Goal: Transaction & Acquisition: Purchase product/service

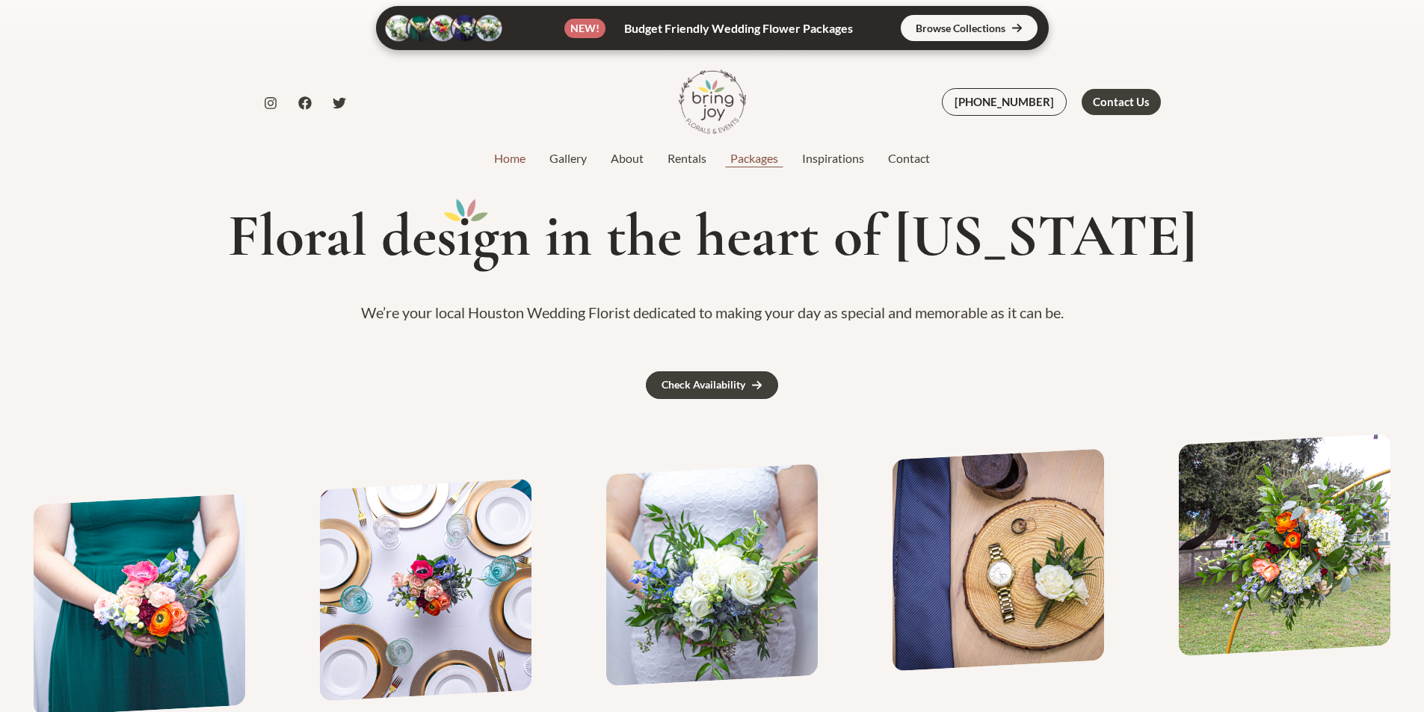
click at [751, 161] on link "Packages" at bounding box center [754, 158] width 72 height 18
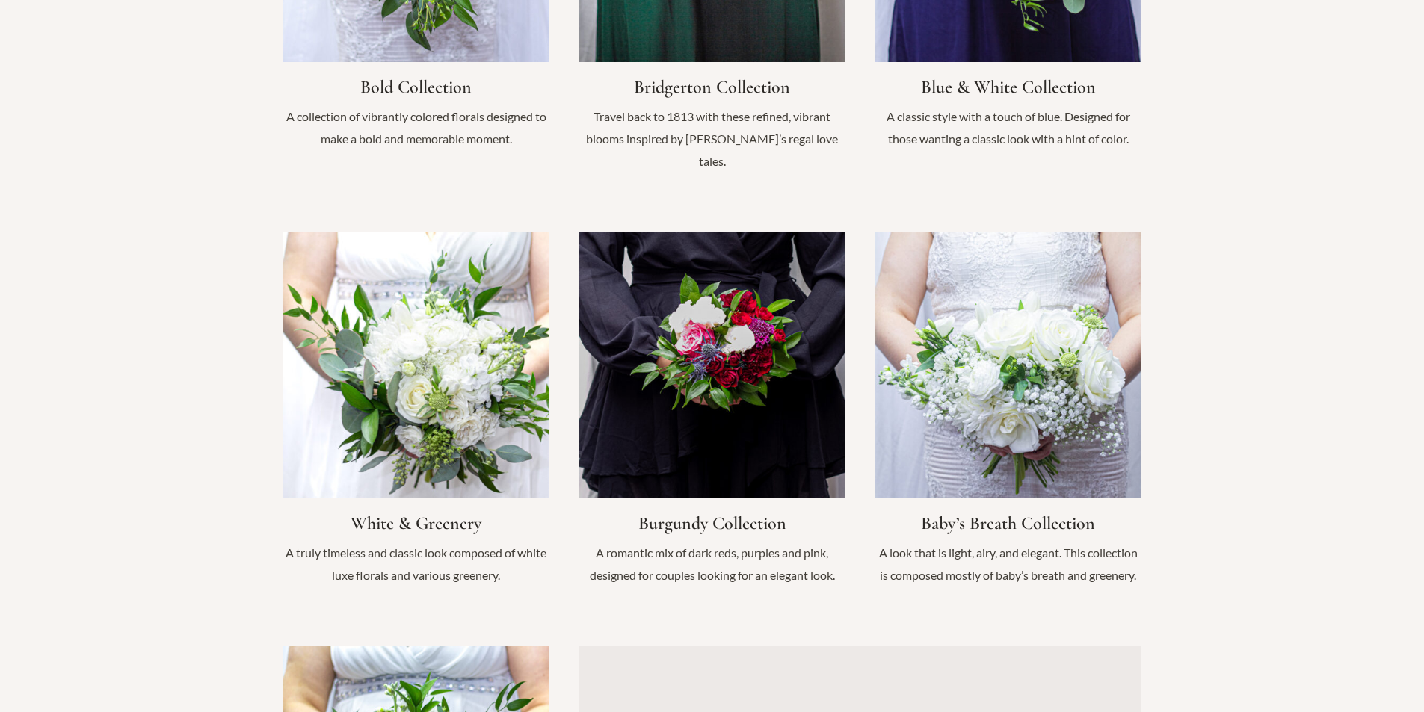
scroll to position [1420, 0]
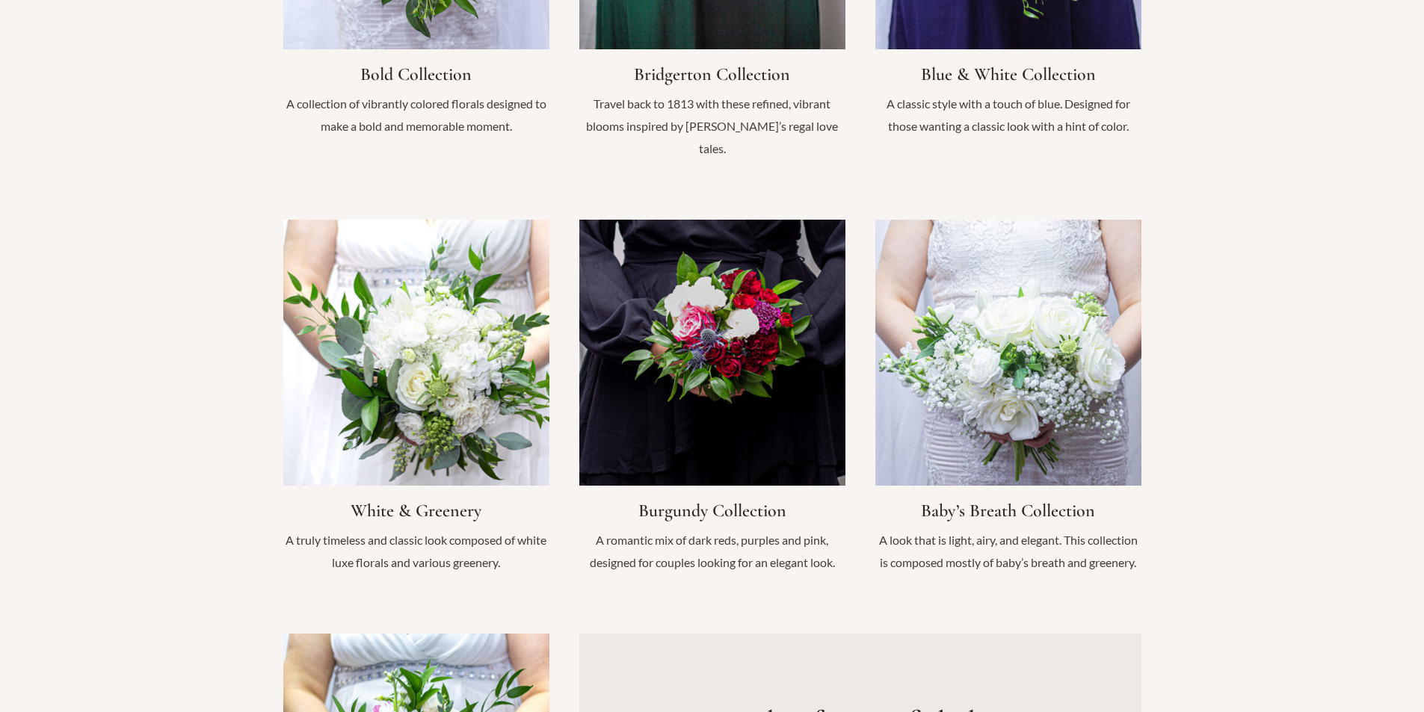
click at [738, 350] on link "Infobox Link" at bounding box center [712, 404] width 266 height 369
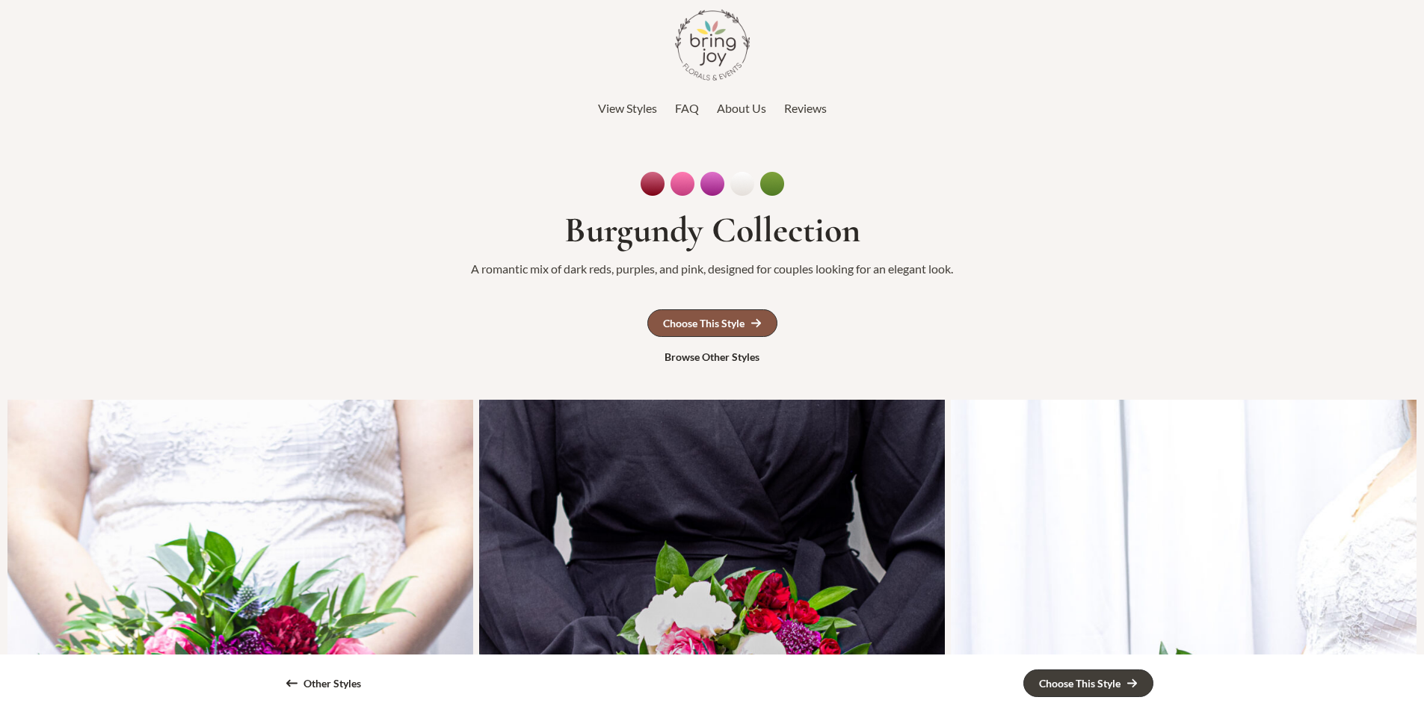
click at [738, 324] on div "Choose This Style" at bounding box center [703, 323] width 81 height 10
click at [613, 102] on span "View Styles" at bounding box center [627, 108] width 59 height 14
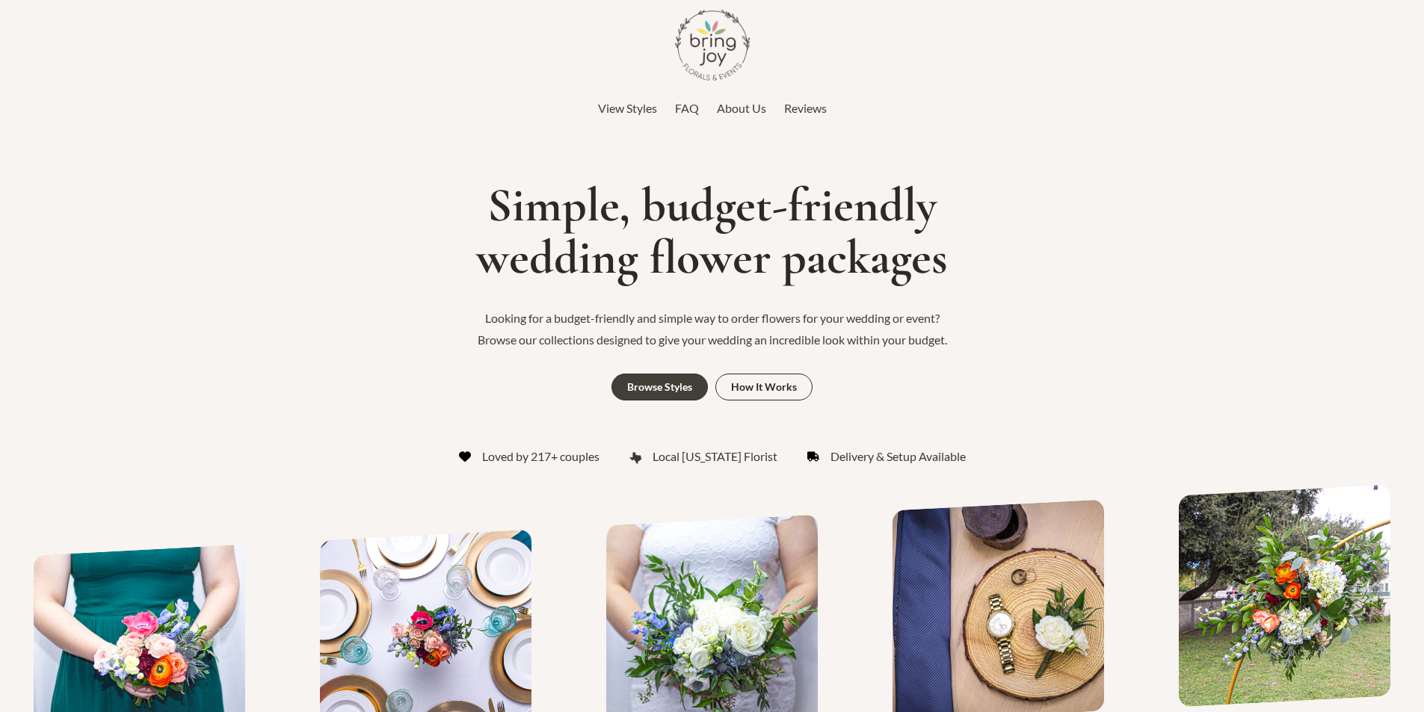
click at [637, 111] on span "View Styles" at bounding box center [627, 108] width 59 height 14
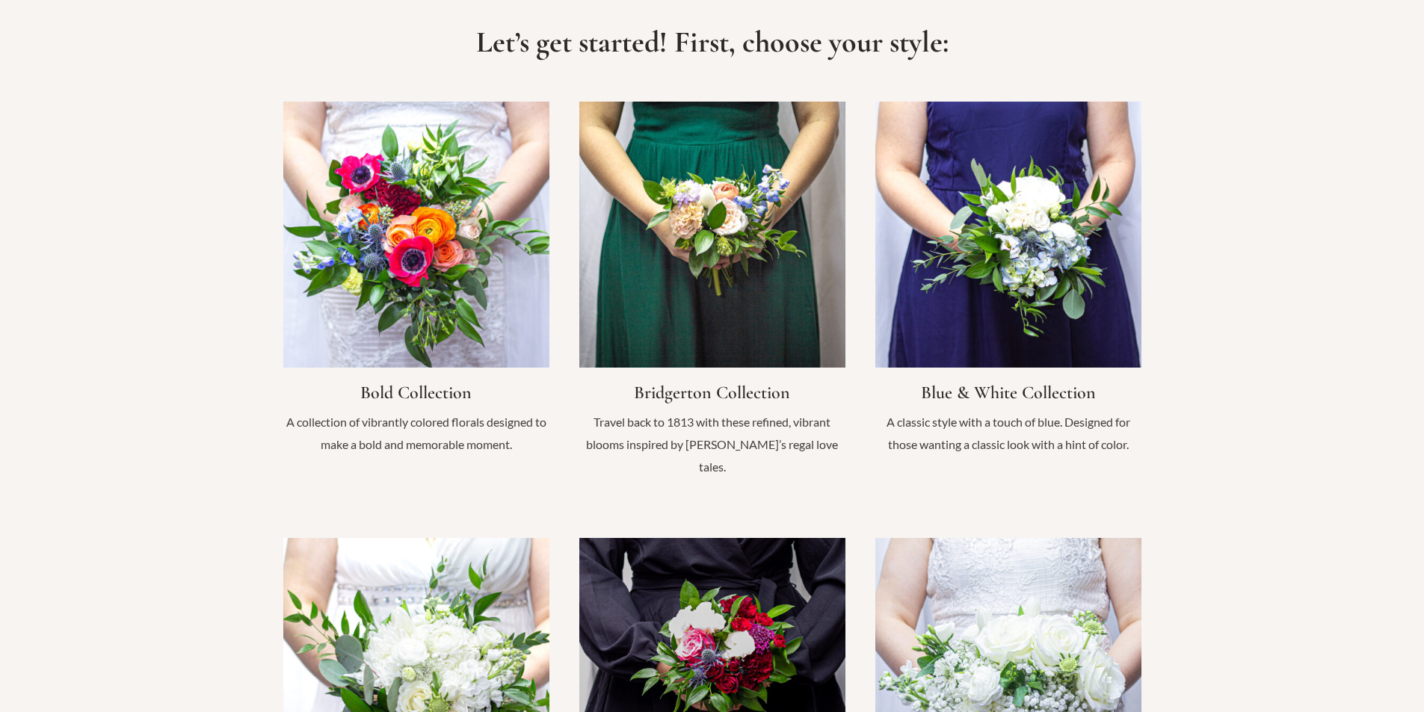
click at [480, 306] on link "Infobox Link" at bounding box center [416, 286] width 266 height 369
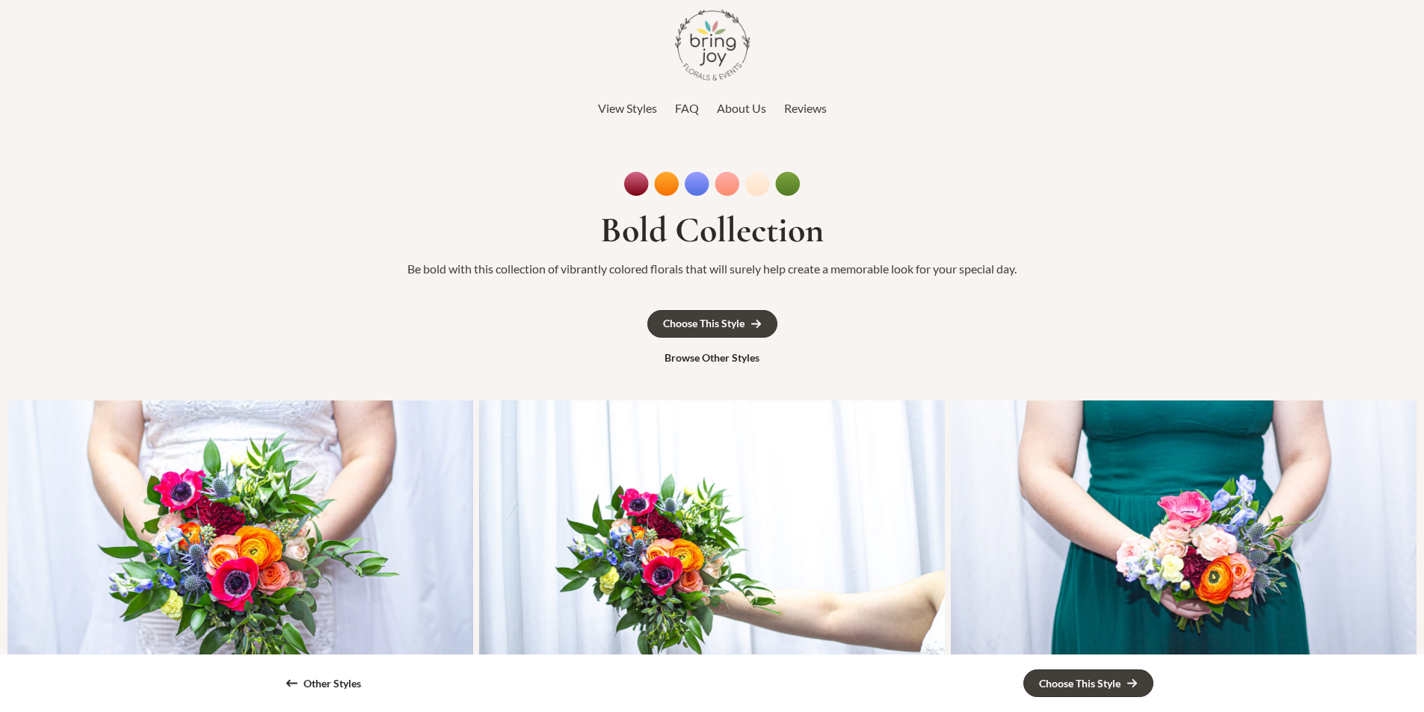
click at [639, 114] on span "View Styles" at bounding box center [627, 108] width 59 height 14
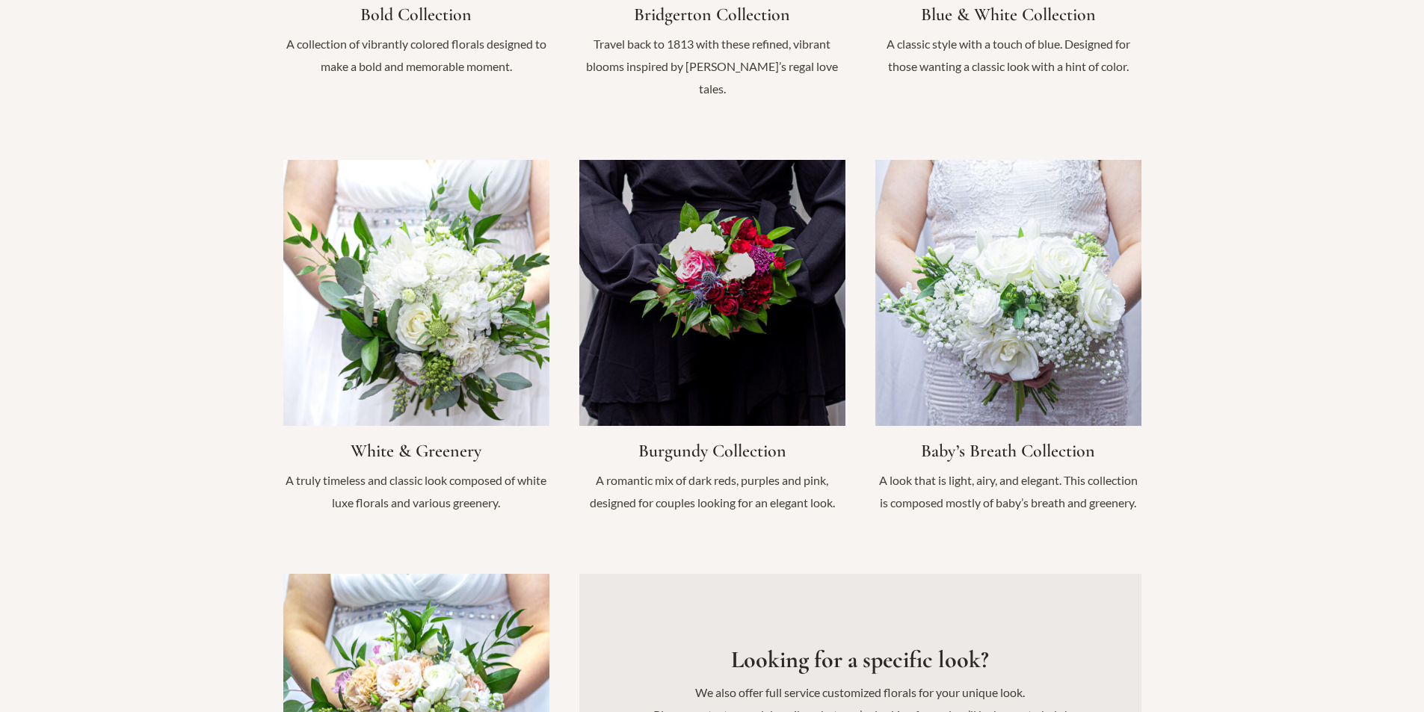
scroll to position [1475, 0]
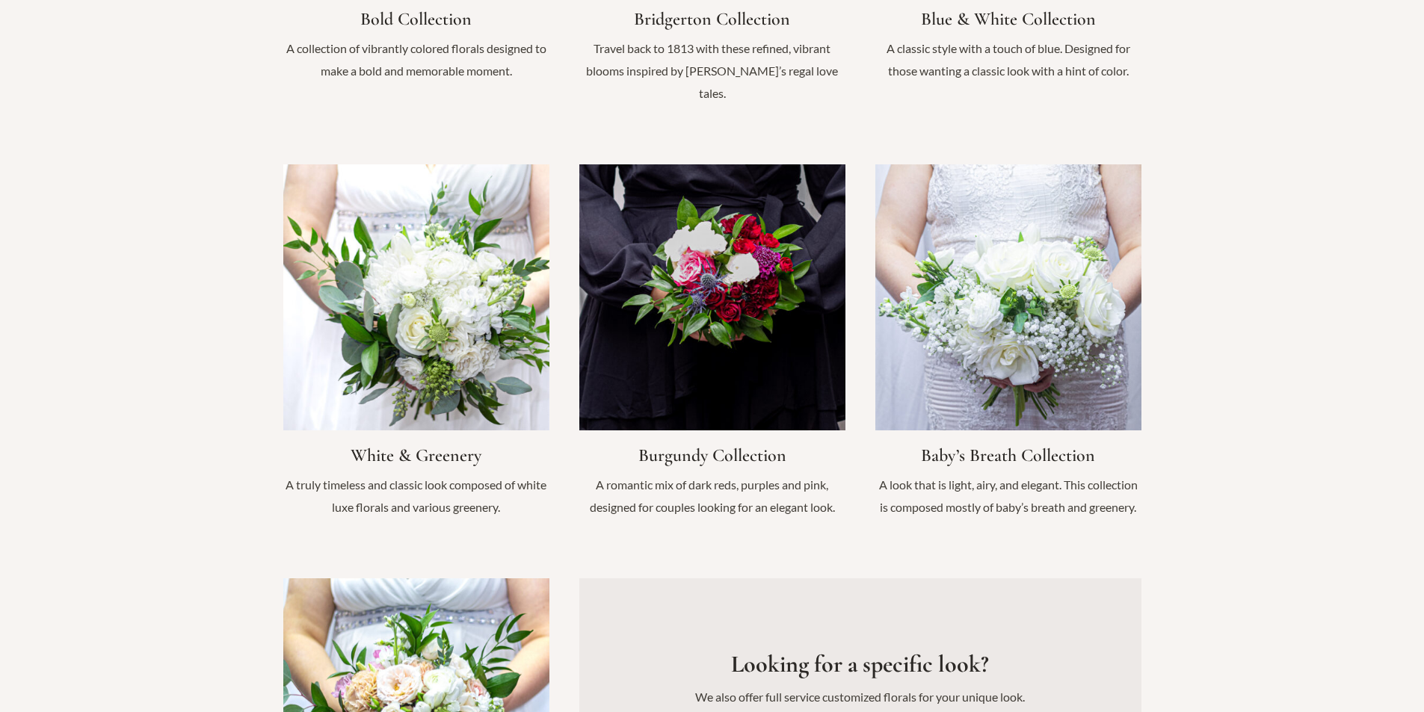
click at [720, 281] on link "Infobox Link" at bounding box center [712, 348] width 266 height 369
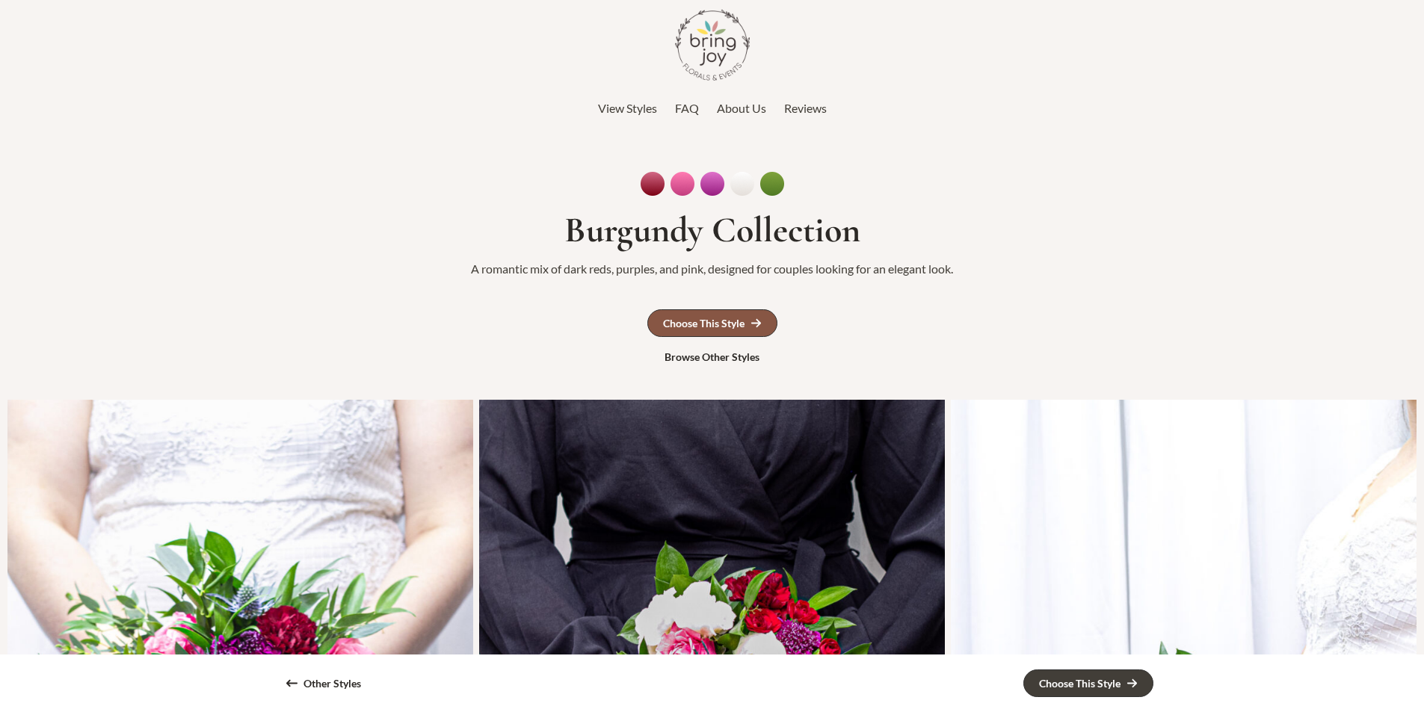
click at [744, 324] on div "Choose This Style" at bounding box center [703, 323] width 81 height 10
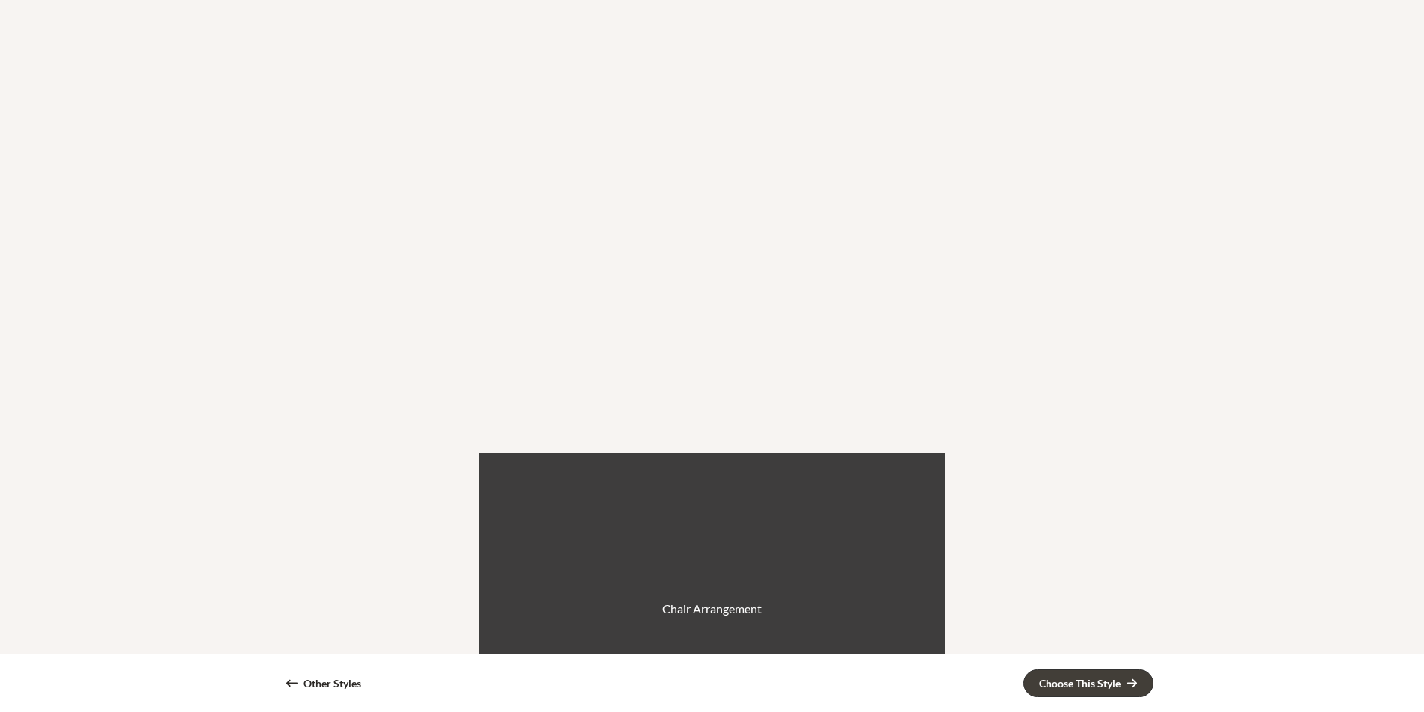
scroll to position [224, 0]
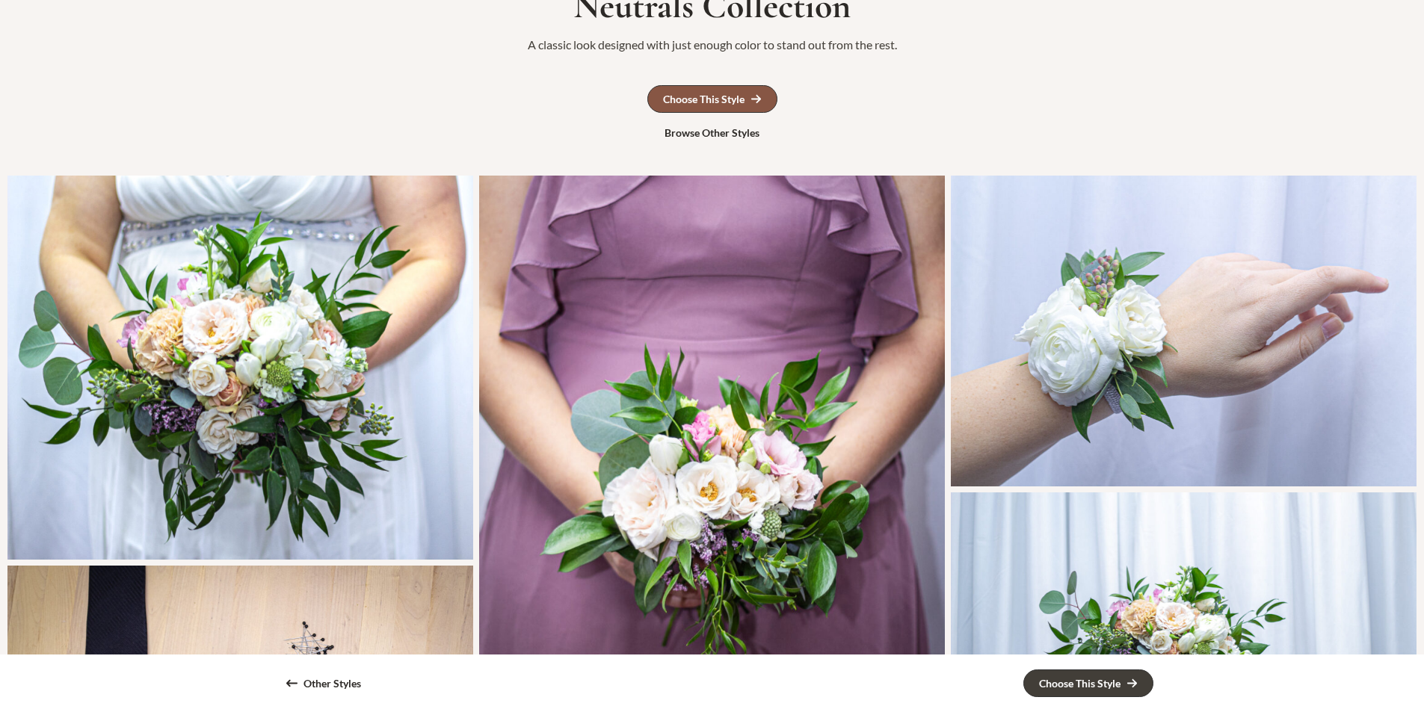
click at [699, 98] on div "Choose This Style" at bounding box center [703, 99] width 81 height 10
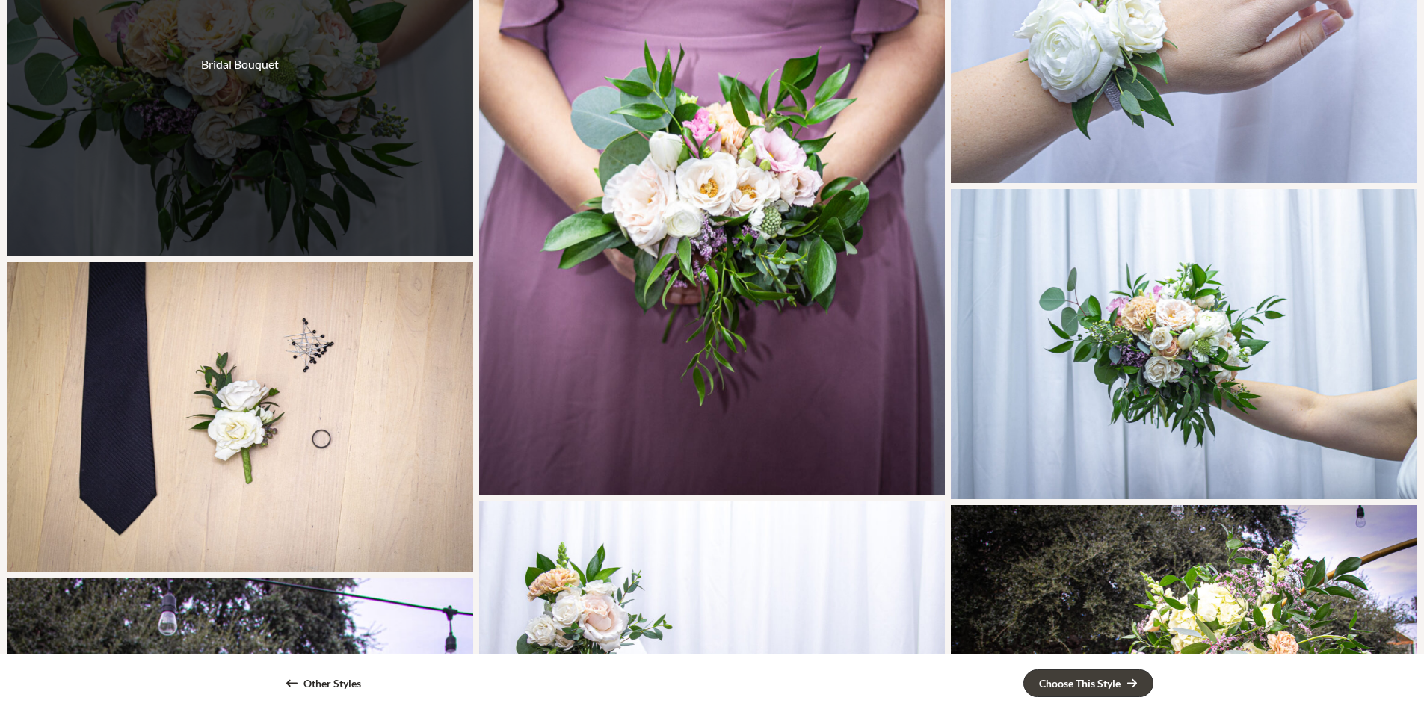
scroll to position [299, 0]
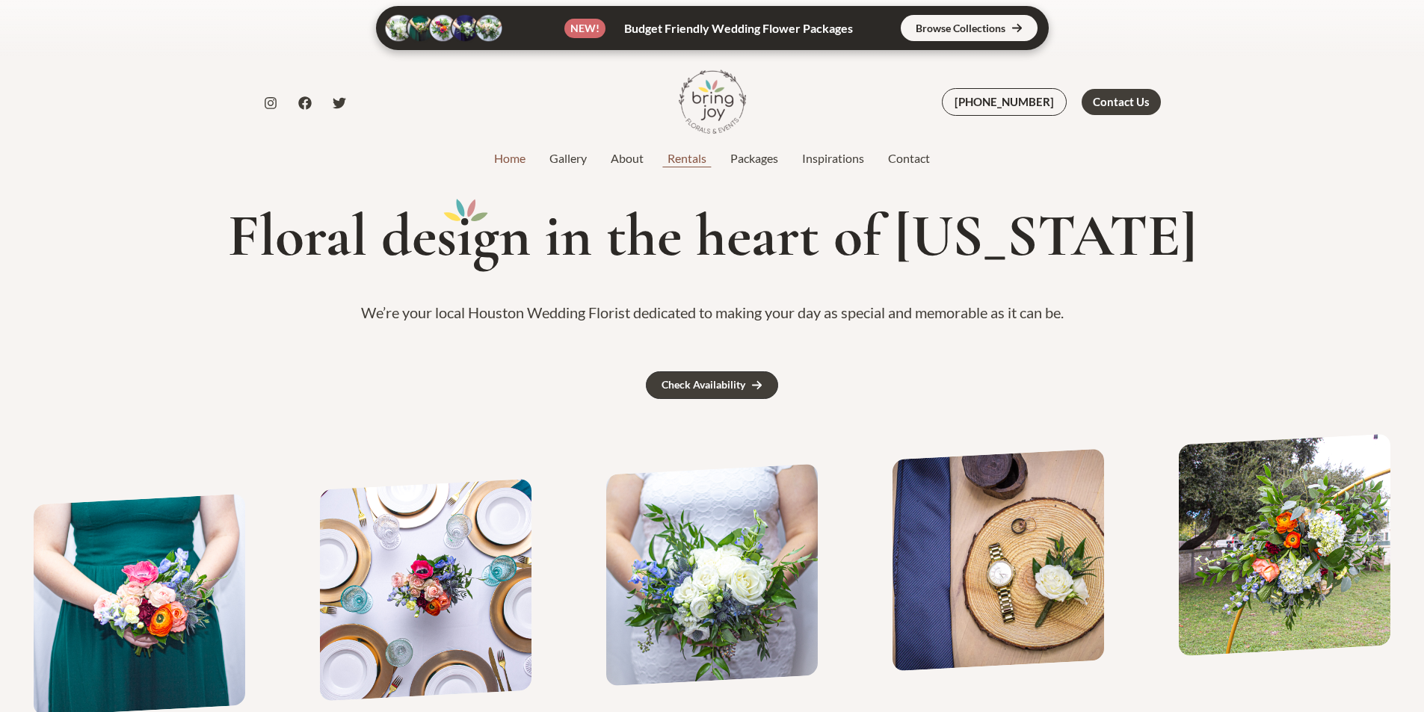
click at [707, 165] on link "Rentals" at bounding box center [686, 158] width 63 height 18
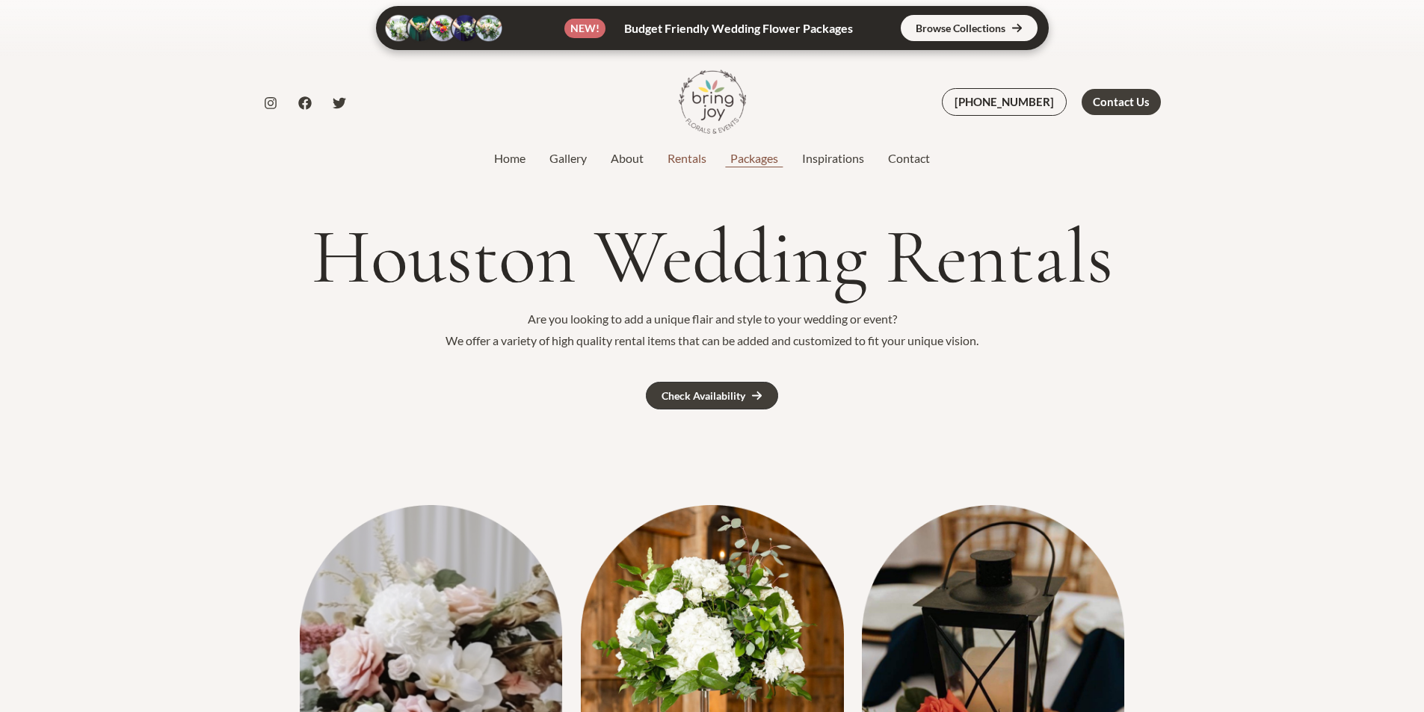
click at [744, 159] on link "Packages" at bounding box center [754, 158] width 72 height 18
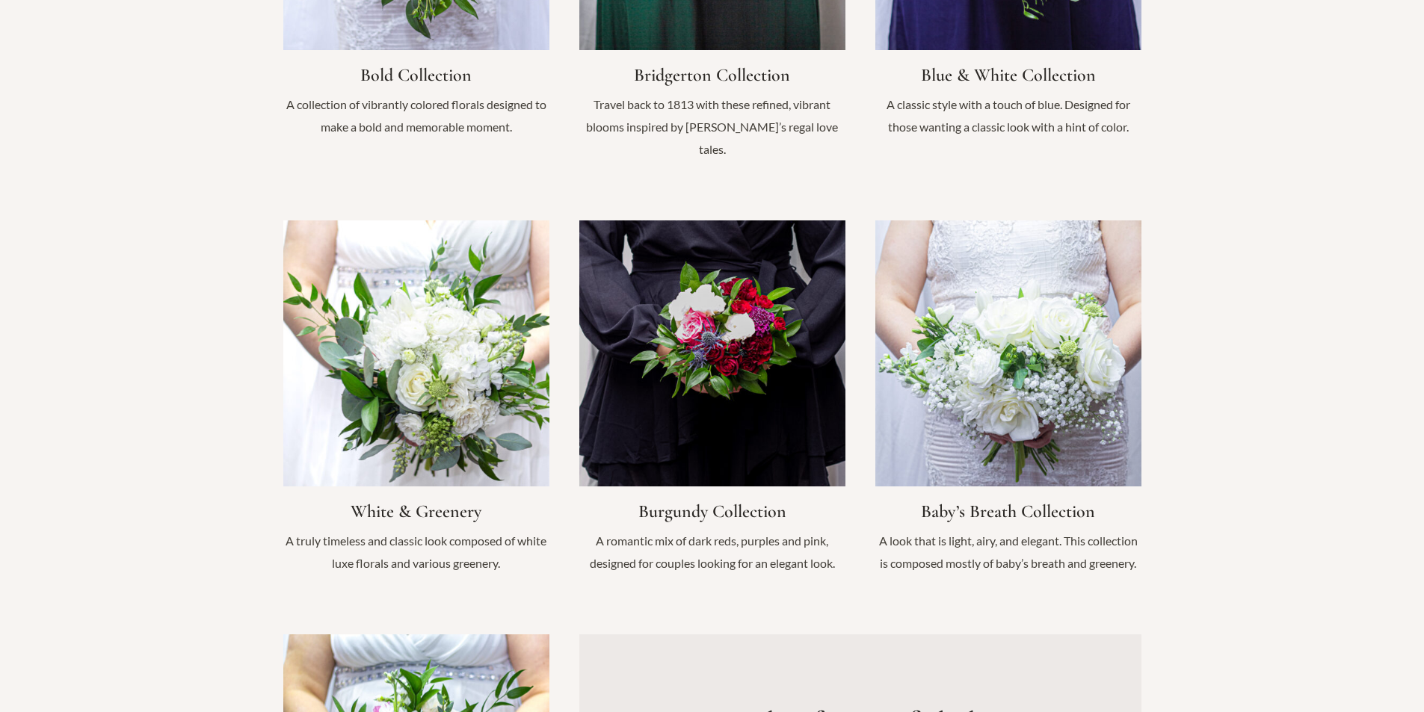
scroll to position [1420, 0]
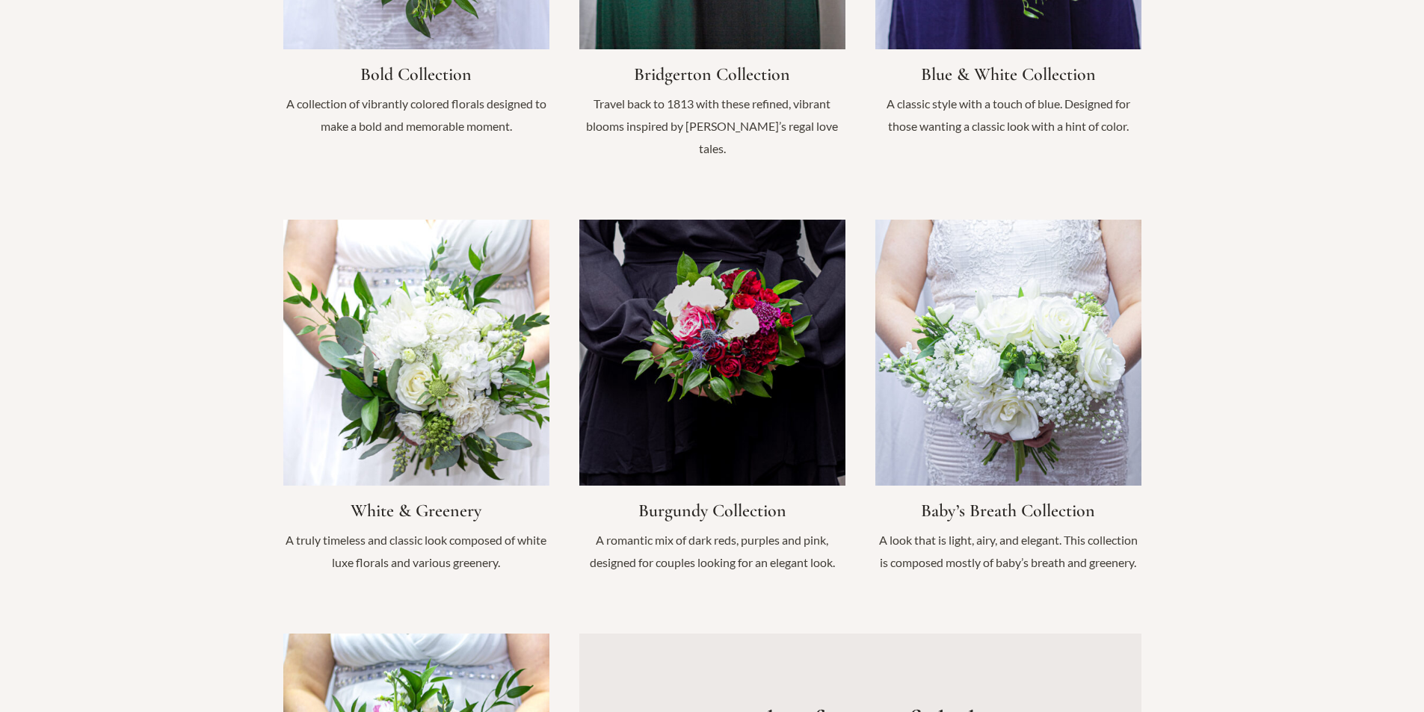
click at [738, 354] on link "Infobox Link" at bounding box center [712, 404] width 266 height 369
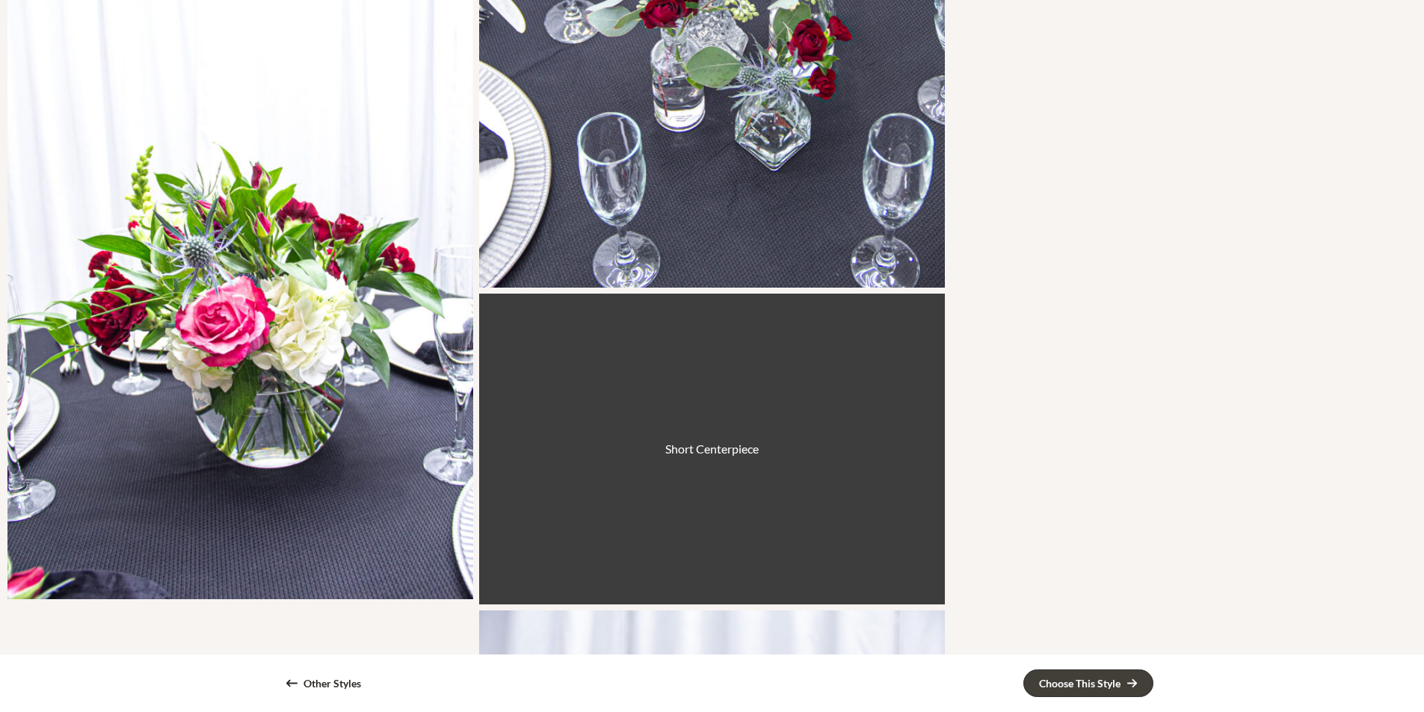
scroll to position [2541, 0]
